Goal: Check status: Check status

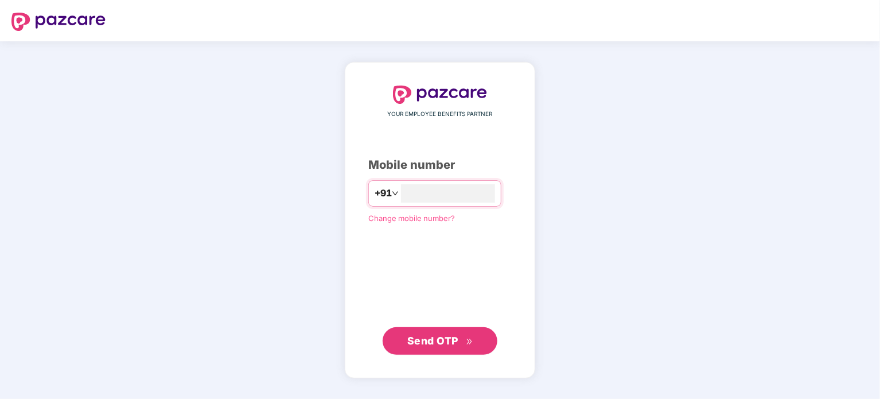
type input "**********"
click at [453, 343] on span "Send OTP" at bounding box center [432, 341] width 51 height 12
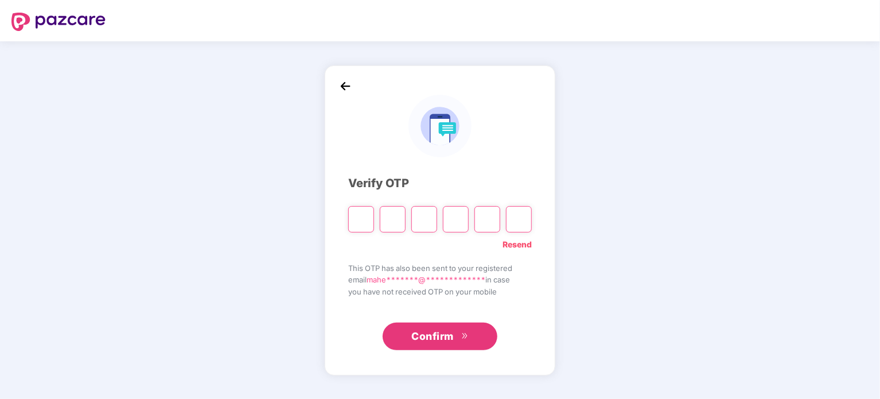
click at [739, 254] on div "**********" at bounding box center [440, 219] width 880 height 357
click at [362, 213] on input "Please enter verification code. Digit 1" at bounding box center [361, 219] width 26 height 26
paste input "*"
type input "*"
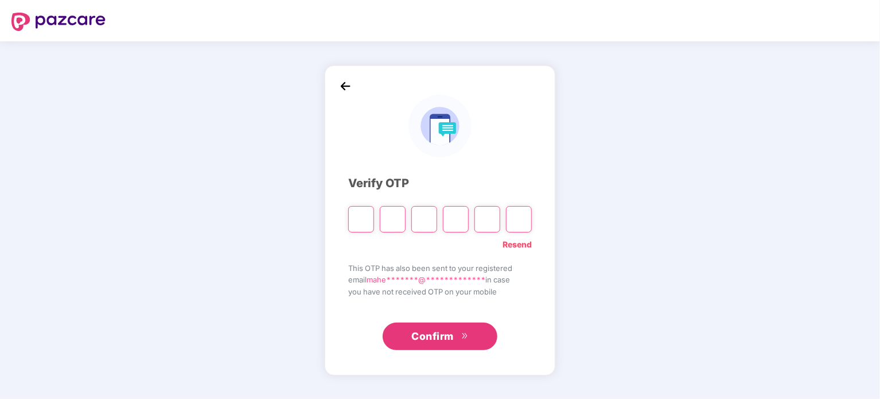
type input "*"
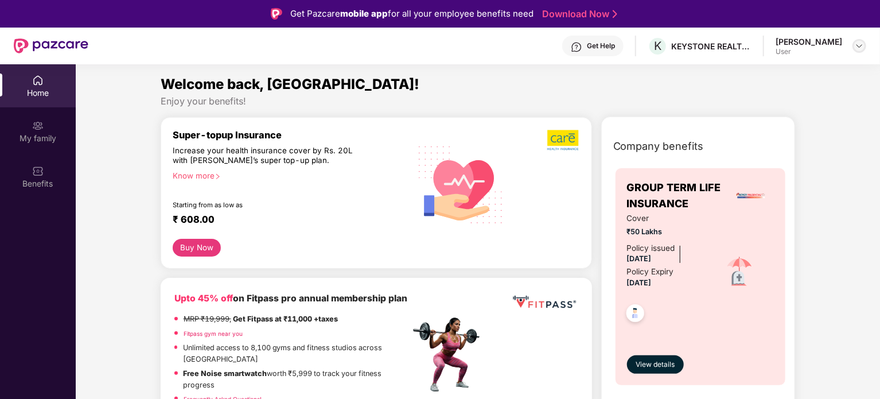
click at [860, 46] on img at bounding box center [859, 45] width 9 height 9
click at [654, 94] on div "Welcome back, [GEOGRAPHIC_DATA]!" at bounding box center [478, 84] width 635 height 22
click at [569, 95] on div "Enjoy your benefits!" at bounding box center [478, 101] width 635 height 12
click at [660, 43] on span "K" at bounding box center [657, 46] width 7 height 14
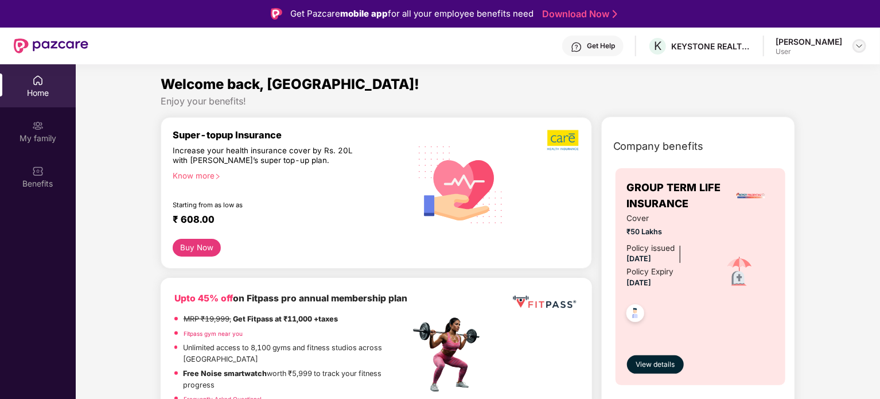
click at [861, 45] on img at bounding box center [859, 45] width 9 height 9
click at [751, 112] on span "D" at bounding box center [749, 109] width 7 height 14
click at [801, 41] on div "[PERSON_NAME]" at bounding box center [809, 41] width 67 height 11
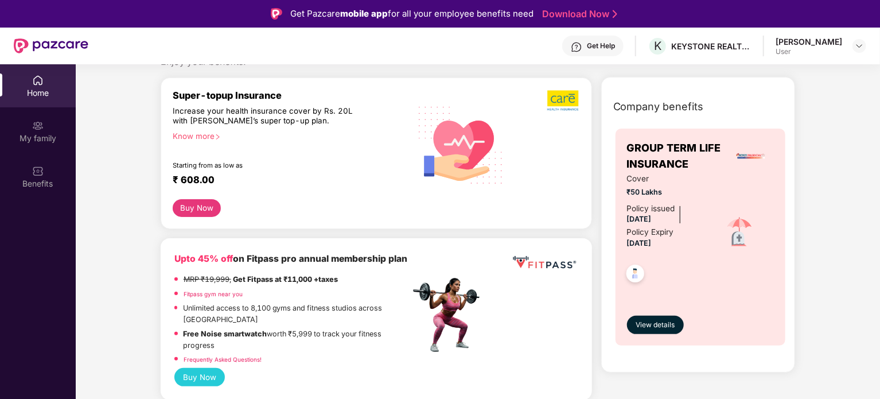
scroll to position [57, 0]
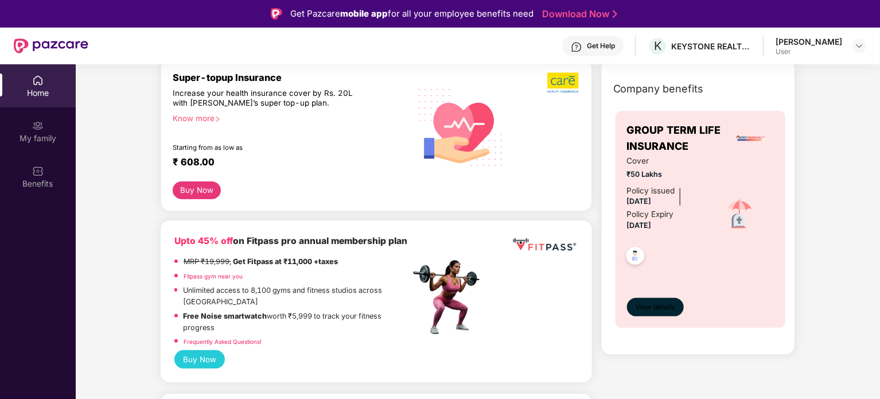
click at [650, 306] on span "View details" at bounding box center [655, 307] width 39 height 11
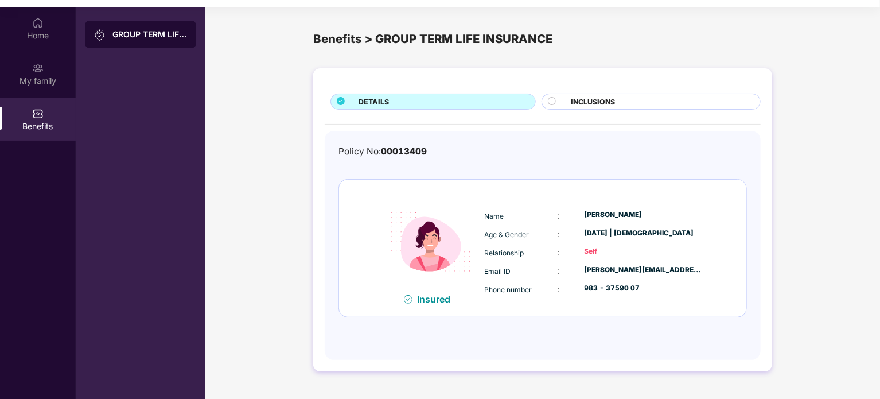
click at [599, 98] on span "INCLUSIONS" at bounding box center [593, 101] width 44 height 11
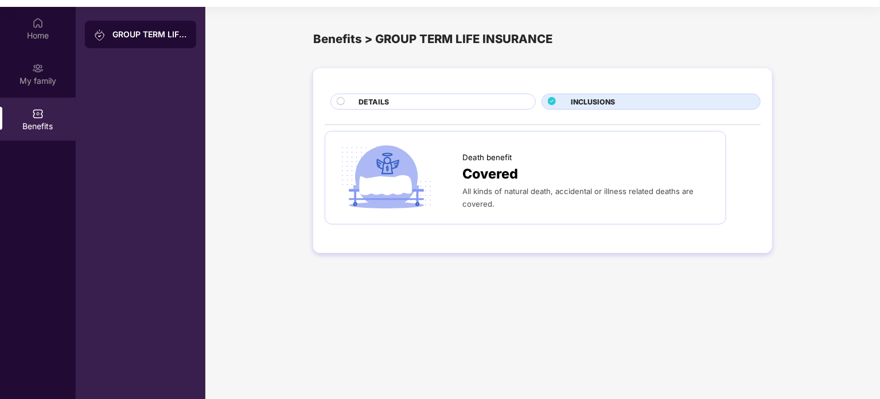
click at [340, 101] on circle at bounding box center [340, 101] width 7 height 7
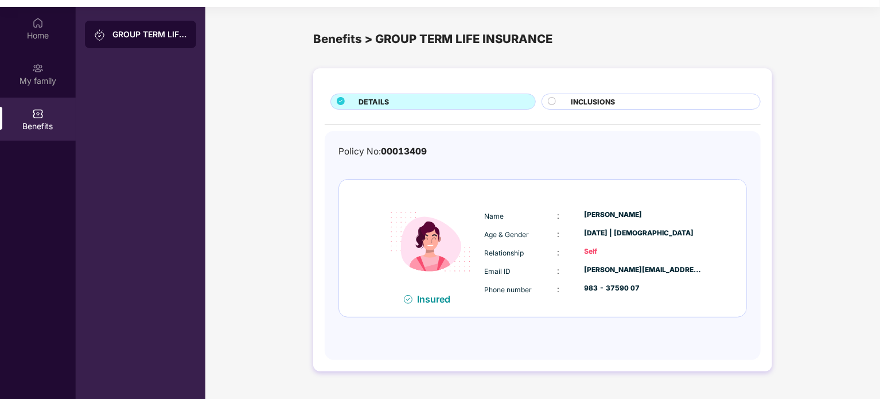
scroll to position [0, 0]
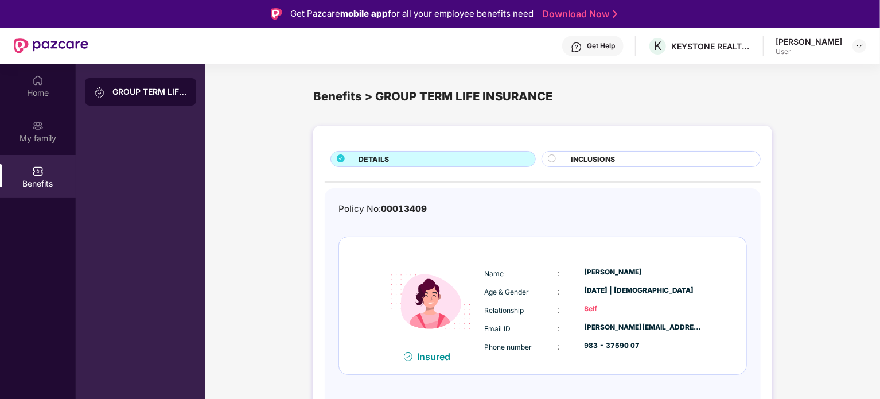
click at [409, 206] on span "00013409" at bounding box center [404, 208] width 46 height 11
copy span "00013409"
click at [827, 260] on div "DETAILS INCLUSIONS Policy No: 00013409 Insured Name : [PERSON_NAME] Age & Gende…" at bounding box center [542, 283] width 675 height 326
click at [34, 84] on img at bounding box center [37, 80] width 11 height 11
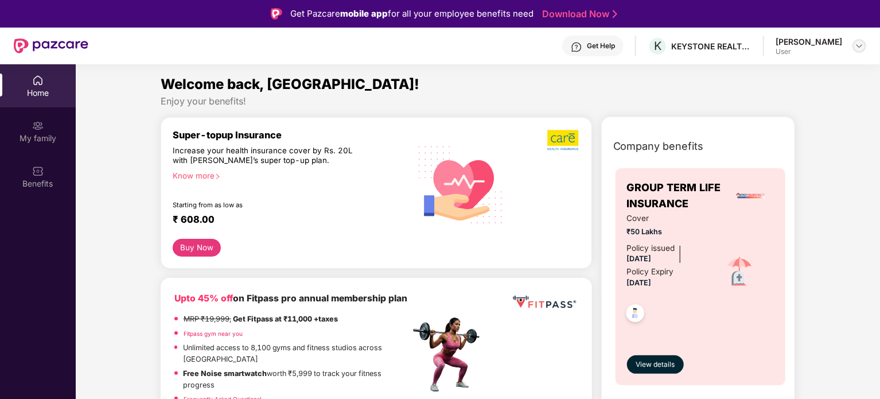
click at [861, 46] on img at bounding box center [859, 45] width 9 height 9
click at [783, 106] on div "[PERSON_NAME]" at bounding box center [796, 104] width 67 height 11
click at [36, 130] on img at bounding box center [37, 125] width 11 height 11
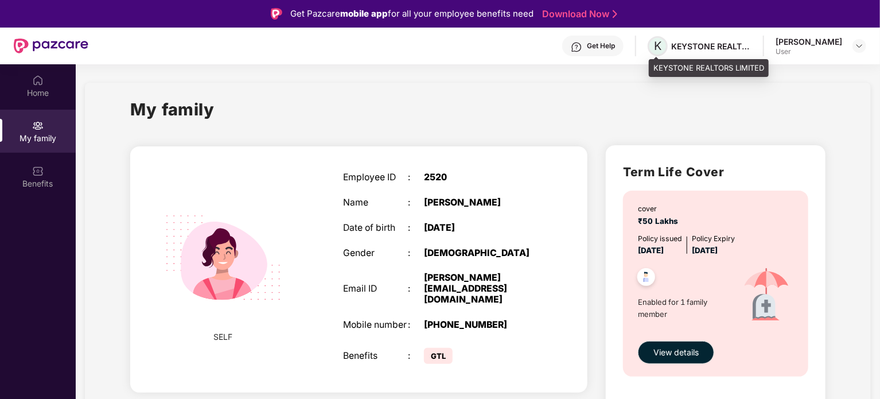
click at [658, 44] on span "K" at bounding box center [657, 46] width 7 height 14
click at [860, 43] on img at bounding box center [859, 45] width 9 height 9
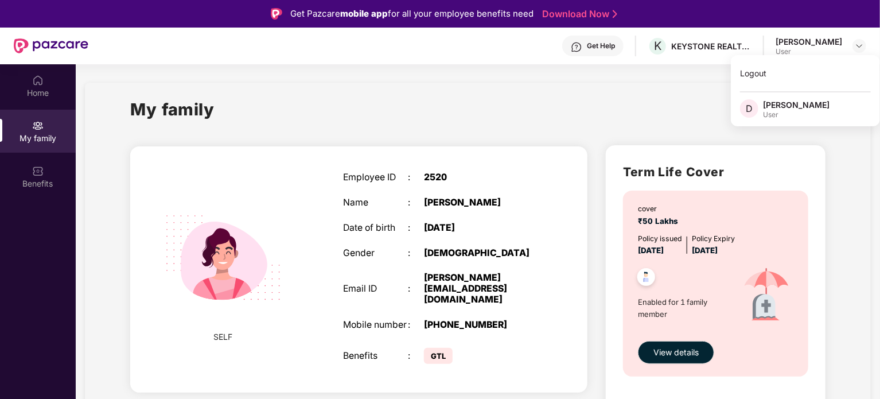
click at [600, 93] on div "My family SELF Employee ID : 2520 Name : [PERSON_NAME] Date of birth : [DEMOGRA…" at bounding box center [478, 264] width 786 height 362
